Goal: Task Accomplishment & Management: Manage account settings

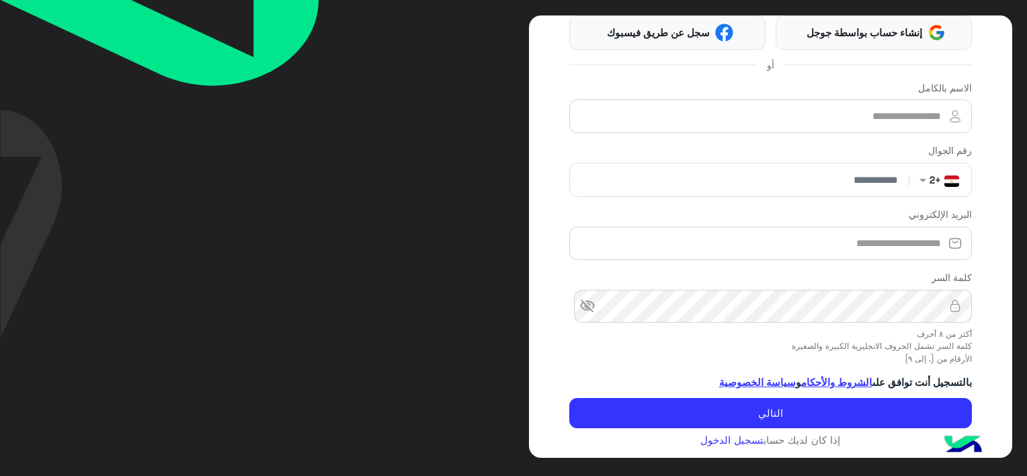
scroll to position [94, 0]
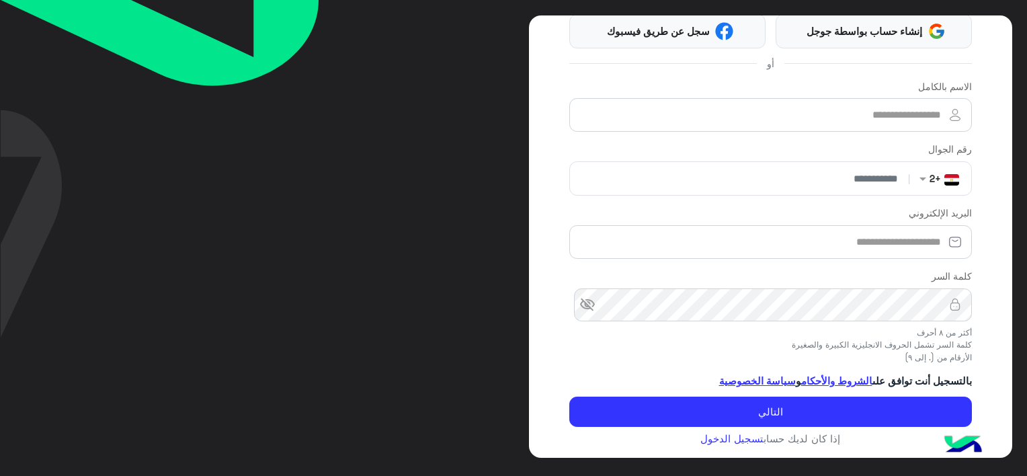
click at [732, 443] on app-account-details "التسجيل بنقرة واحدة إنشاء حساب بواسطة جوجل سجل عن طريق فيسبوك أو الاسم بالكامل …" at bounding box center [770, 210] width 402 height 480
click at [728, 439] on link "تسجيل الدخول" at bounding box center [731, 438] width 63 height 12
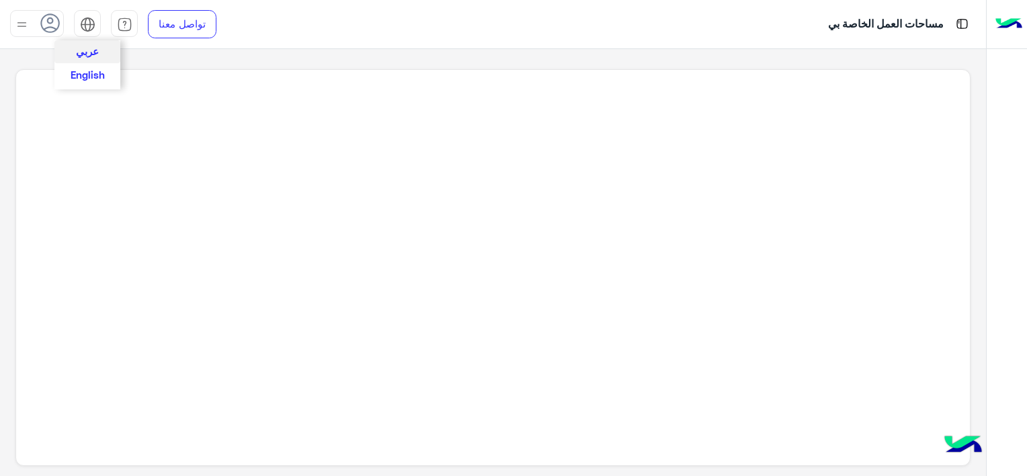
click at [85, 49] on span "عربي" at bounding box center [87, 51] width 23 height 12
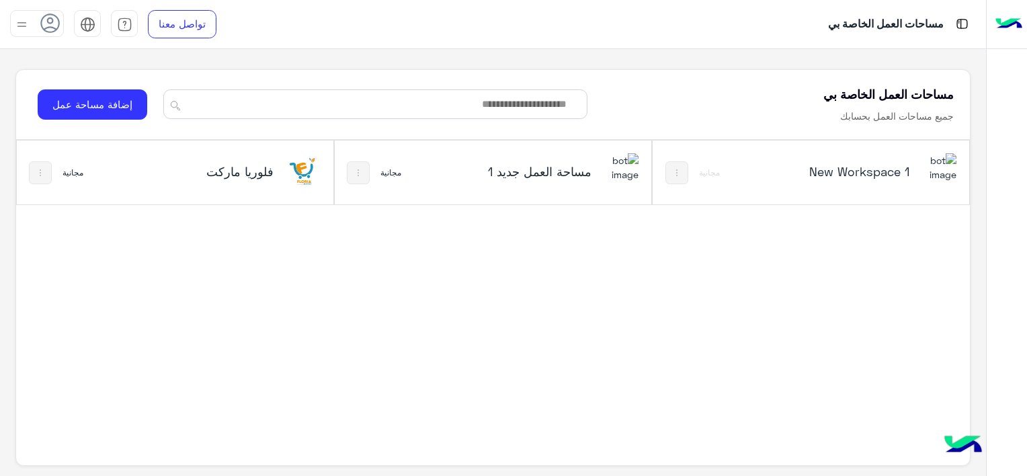
click at [15, 24] on img at bounding box center [21, 24] width 17 height 17
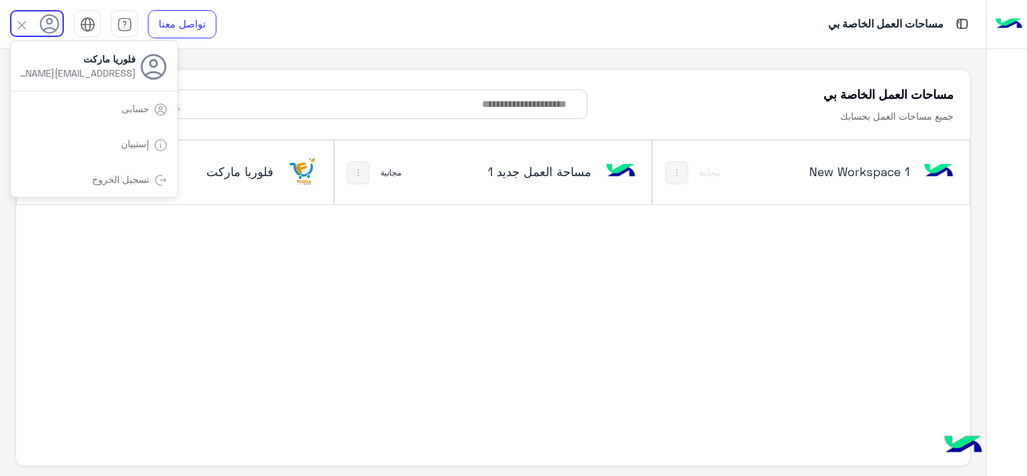
click at [19, 28] on img at bounding box center [21, 24] width 15 height 15
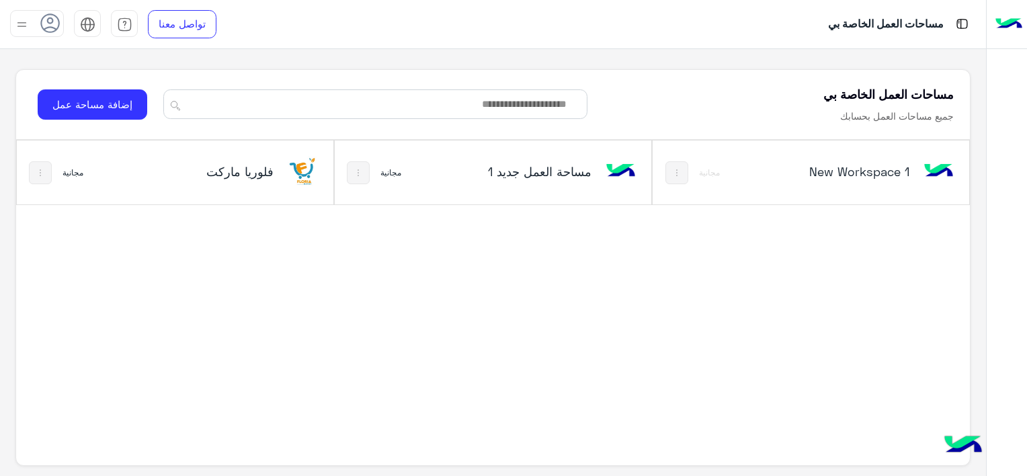
click at [260, 171] on h5 "فلوريا ماركت" at bounding box center [221, 171] width 105 height 16
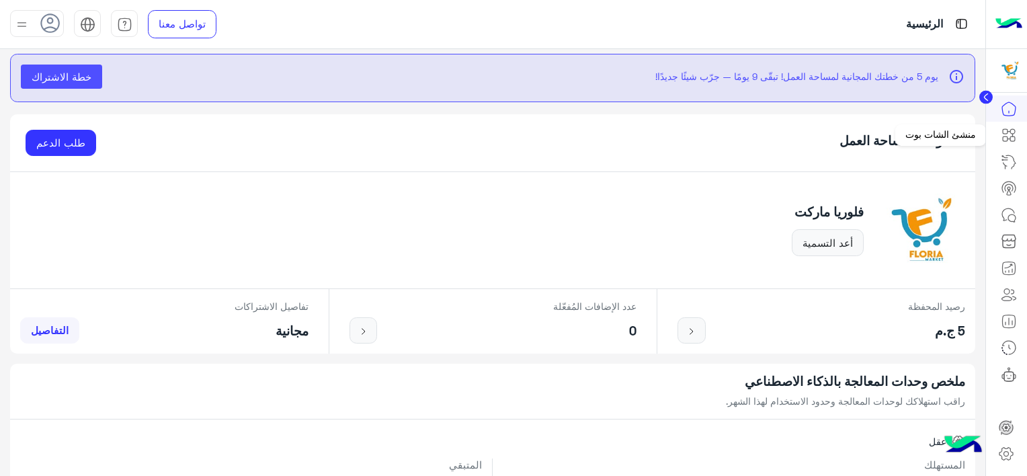
click at [1000, 134] on icon at bounding box center [1008, 135] width 16 height 16
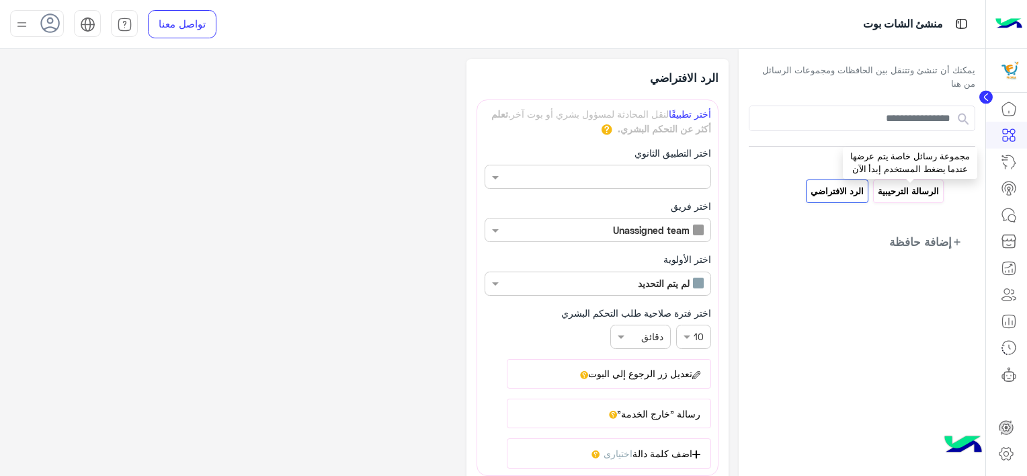
click at [888, 194] on p "الرسالة الترحيبية" at bounding box center [908, 190] width 63 height 15
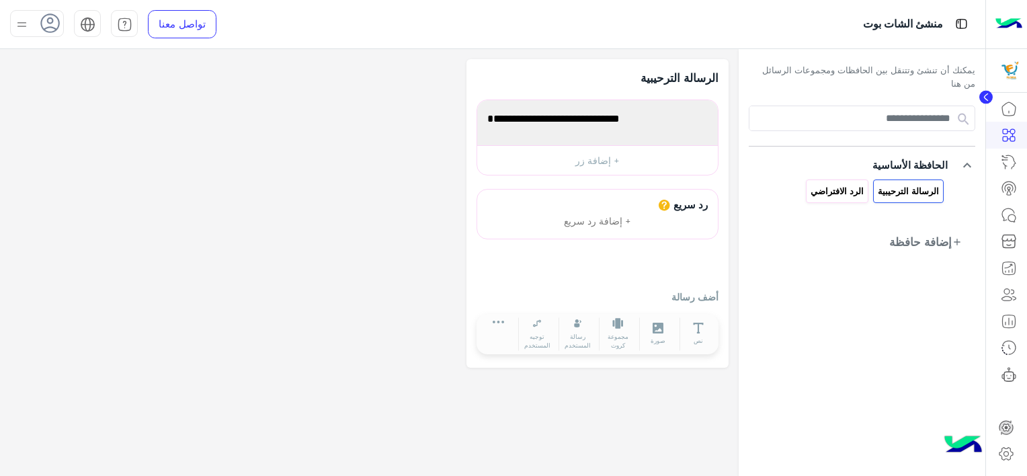
click at [841, 200] on div "الرد الافتراضي" at bounding box center [837, 191] width 62 height 24
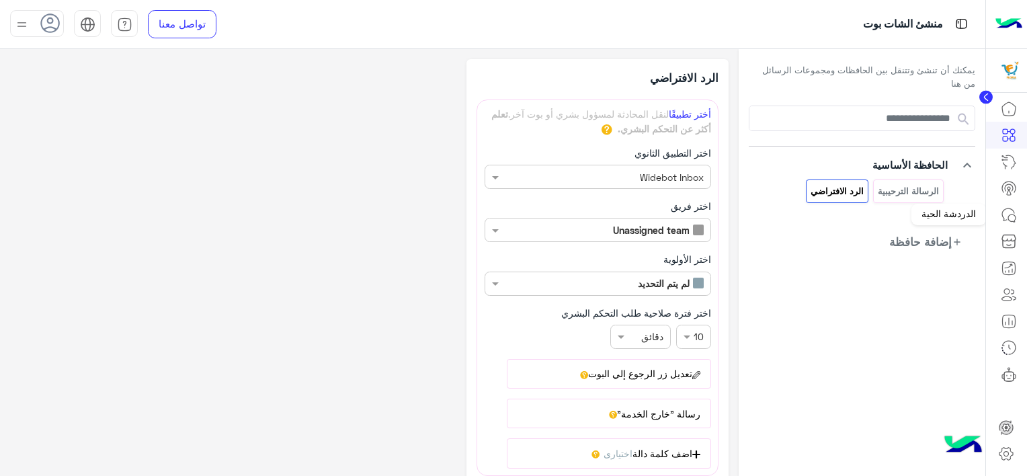
click at [1015, 220] on icon at bounding box center [1008, 215] width 16 height 16
click at [1013, 210] on icon at bounding box center [1008, 215] width 16 height 16
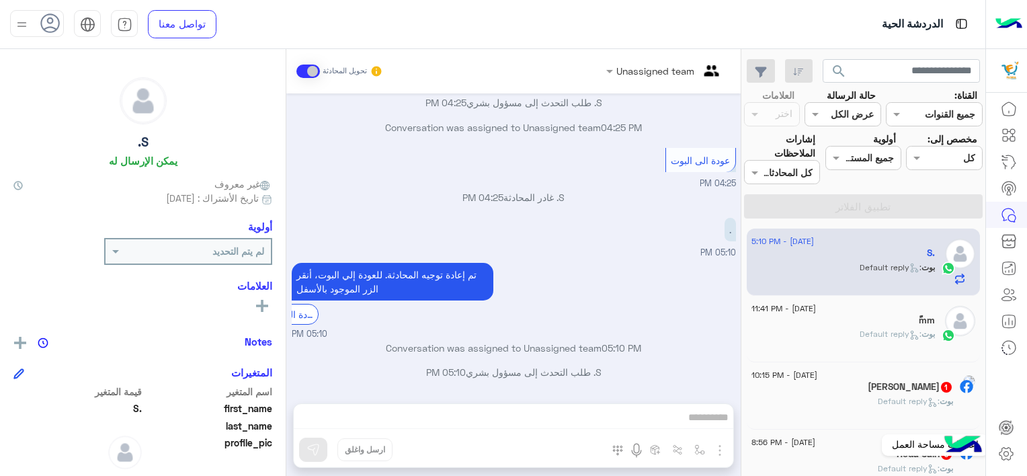
click at [1006, 459] on icon at bounding box center [1005, 453] width 13 height 13
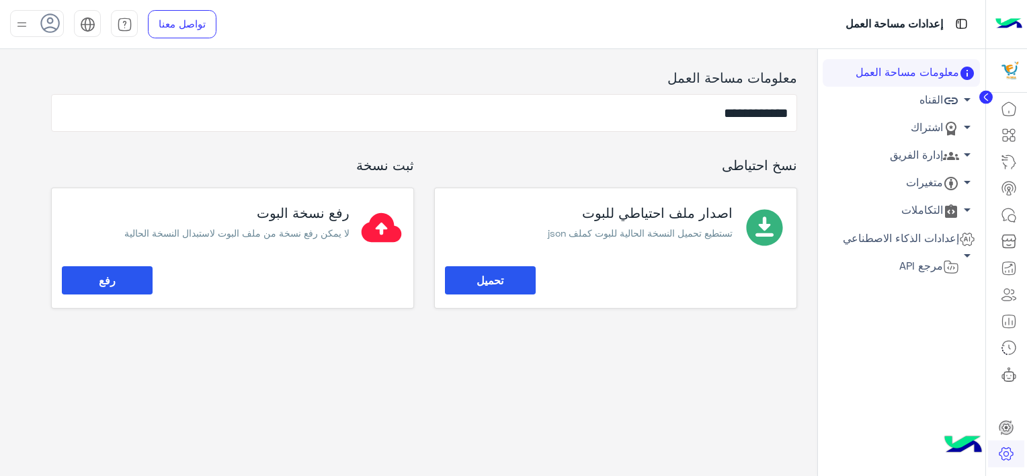
click at [909, 103] on link "القناه arrow_drop_down" at bounding box center [900, 101] width 157 height 28
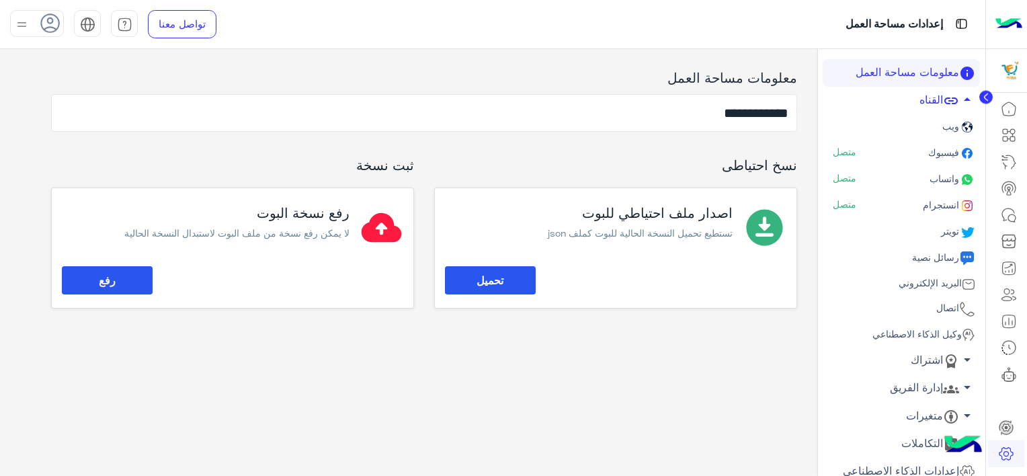
click at [911, 174] on link "واتساب متصل" at bounding box center [900, 180] width 157 height 26
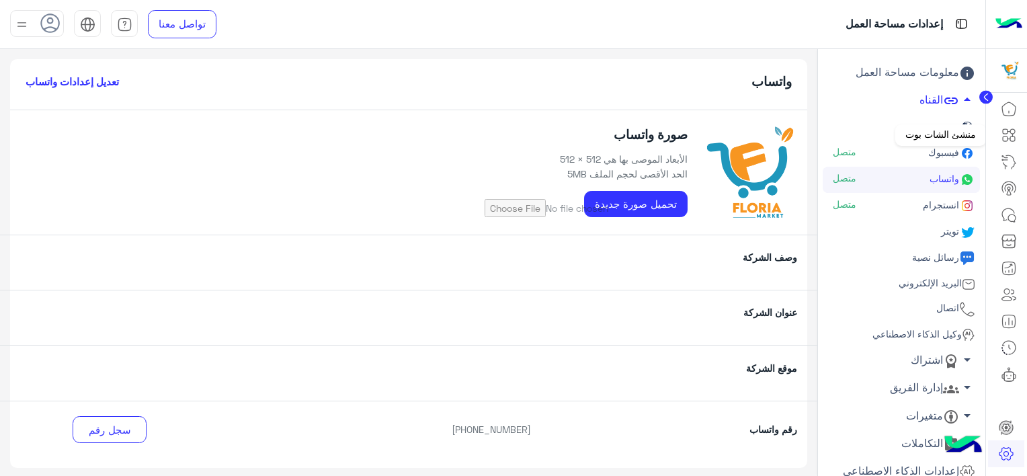
click at [1005, 137] on icon at bounding box center [1008, 135] width 16 height 16
